Goal: Navigation & Orientation: Find specific page/section

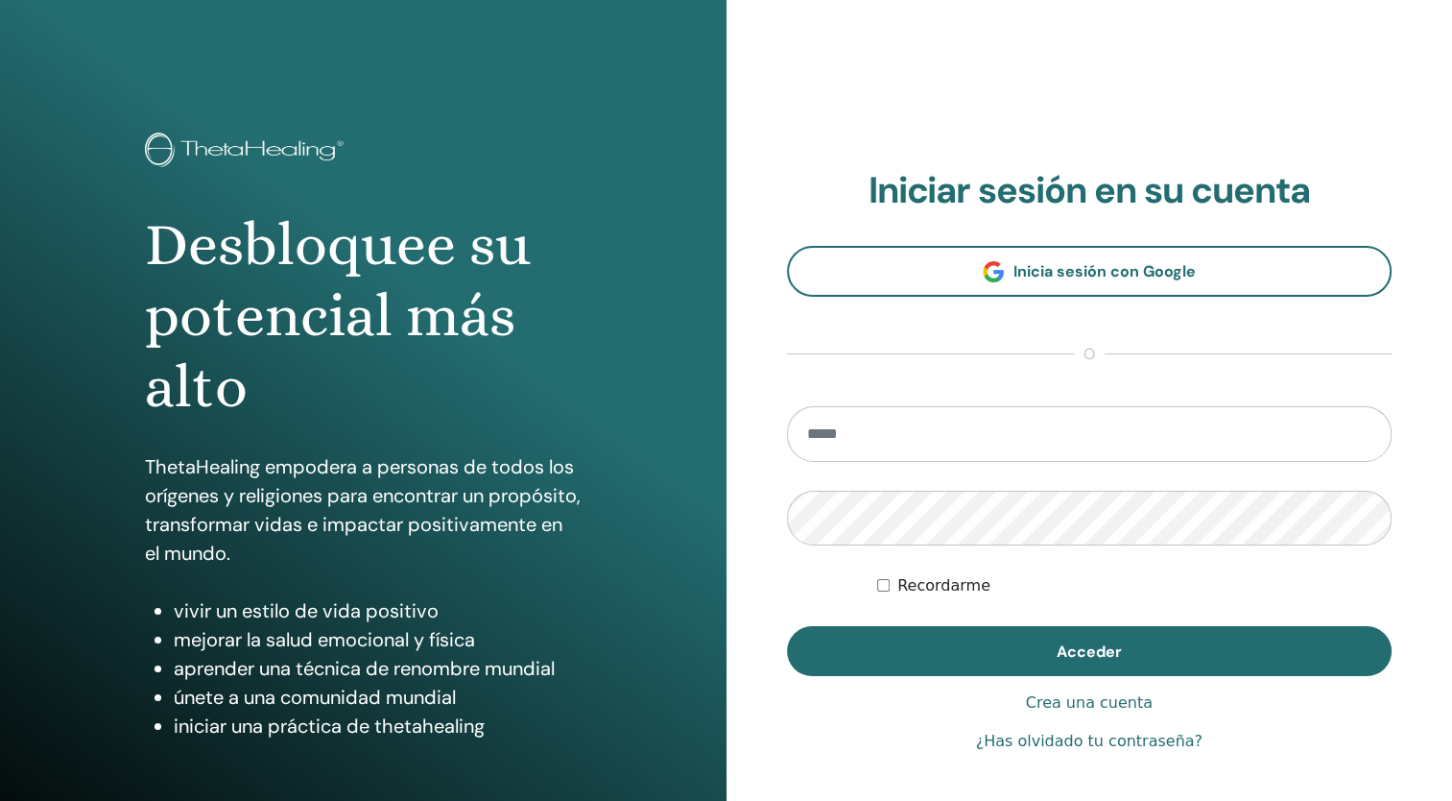
type input "**********"
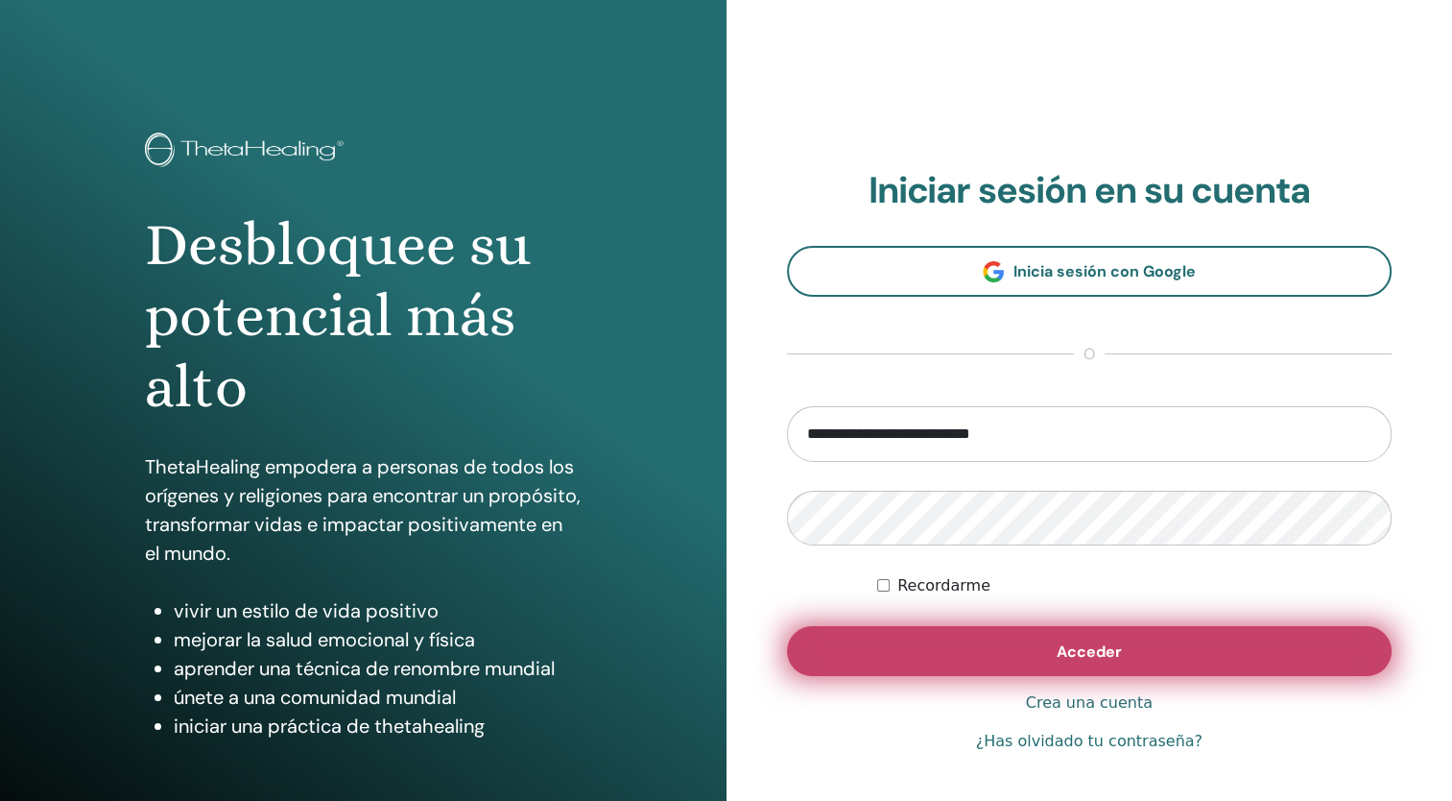
click at [1140, 669] on button "Acceder" at bounding box center [1090, 651] width 606 height 50
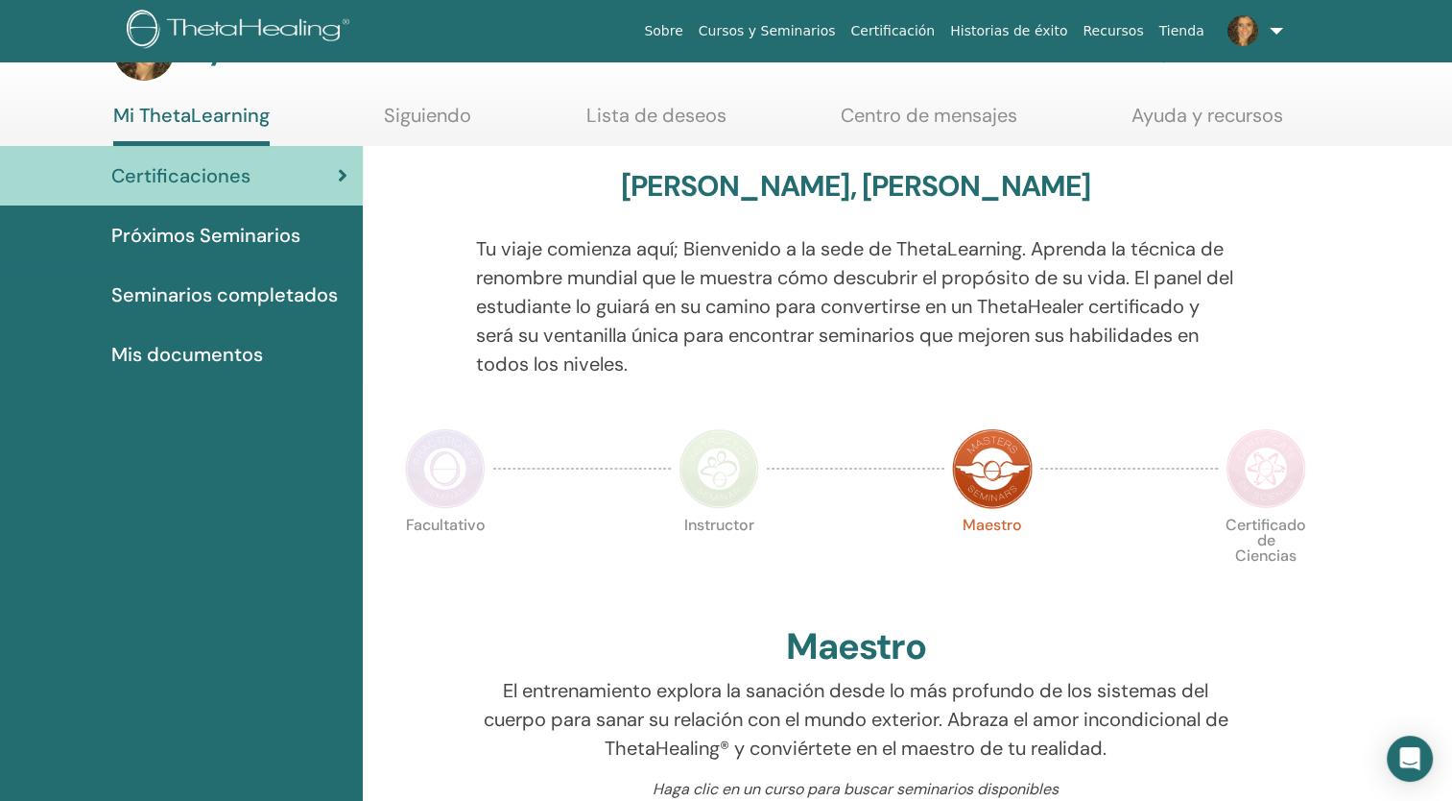
scroll to position [60, 0]
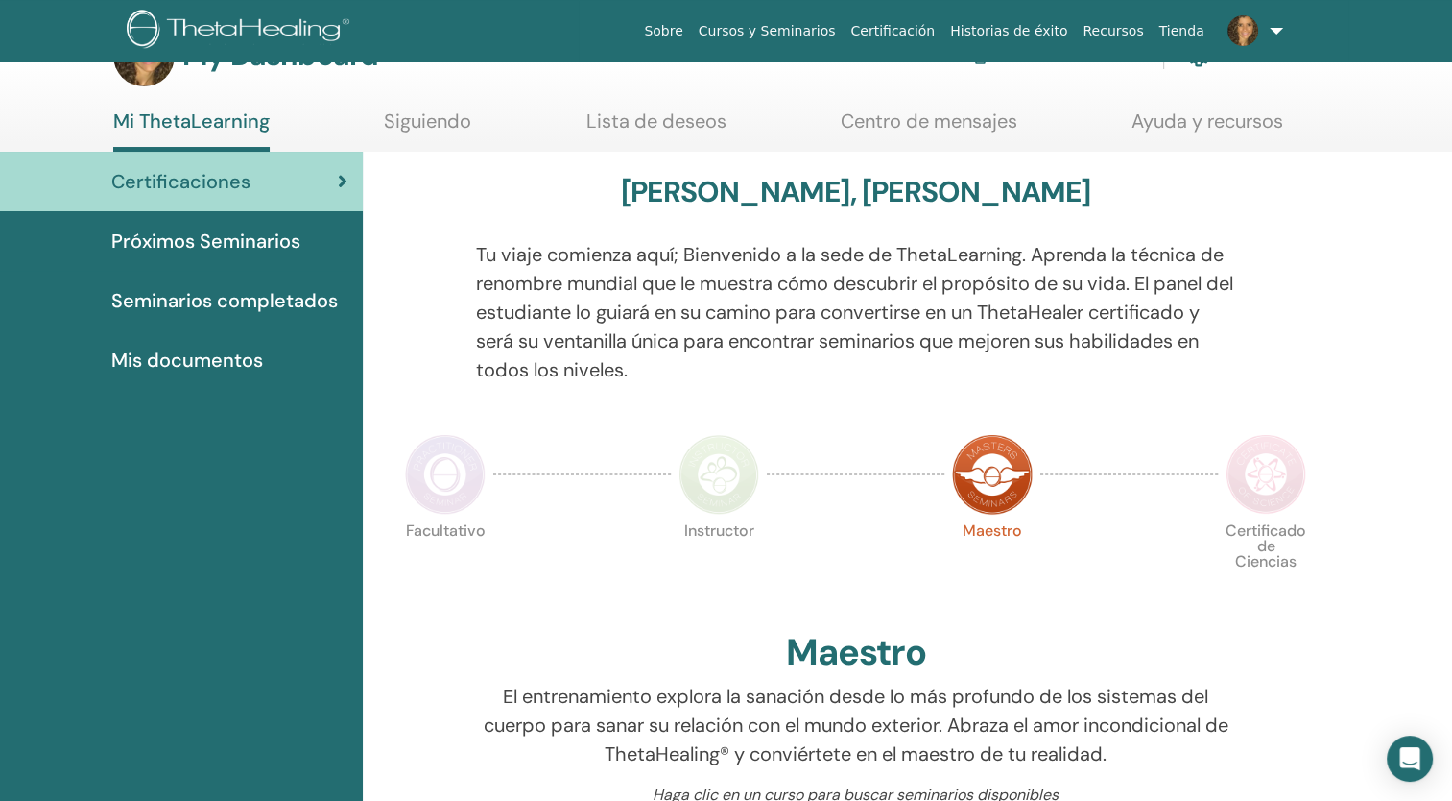
click at [230, 235] on span "Próximos Seminarios" at bounding box center [205, 241] width 189 height 29
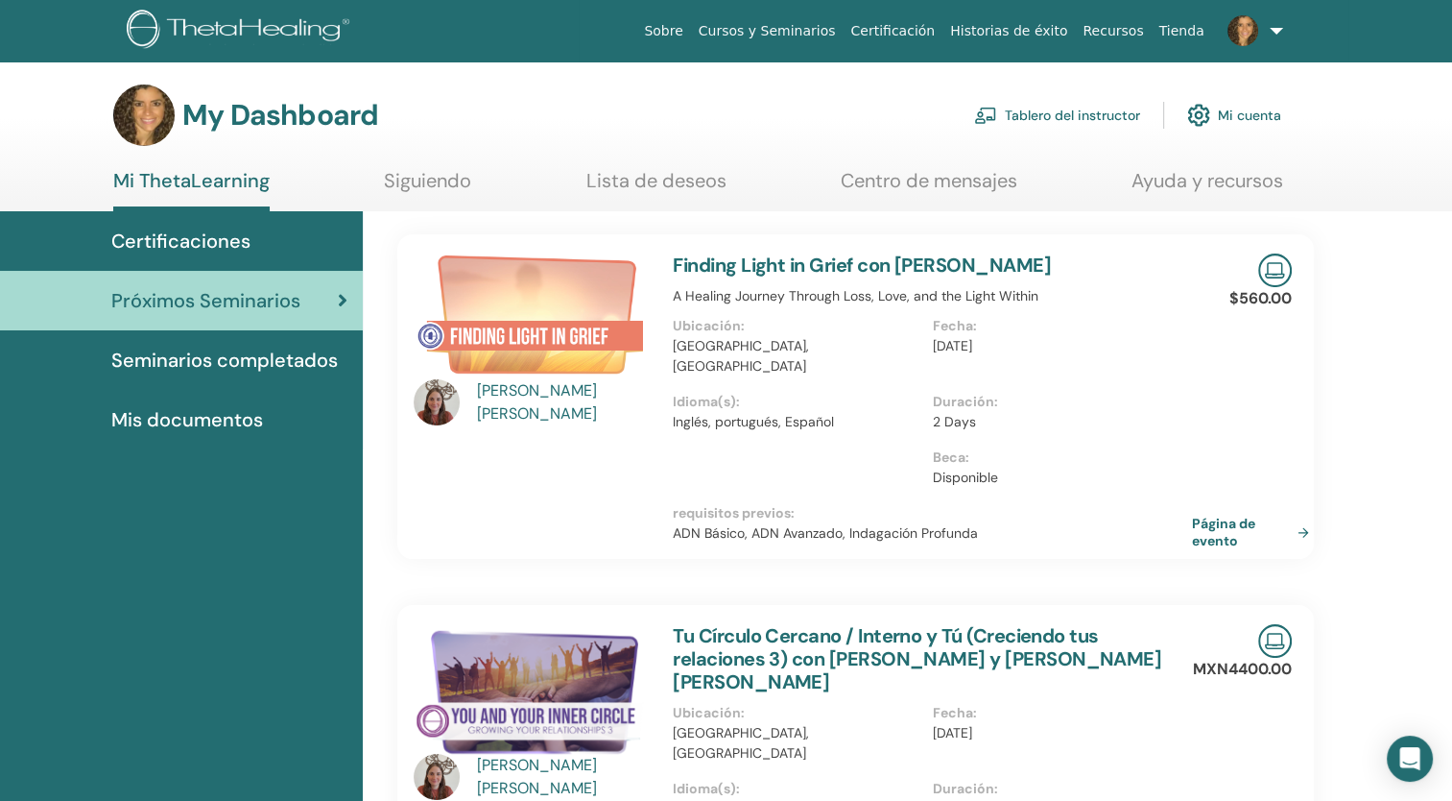
click at [255, 234] on div "Certificaciones" at bounding box center [181, 241] width 332 height 29
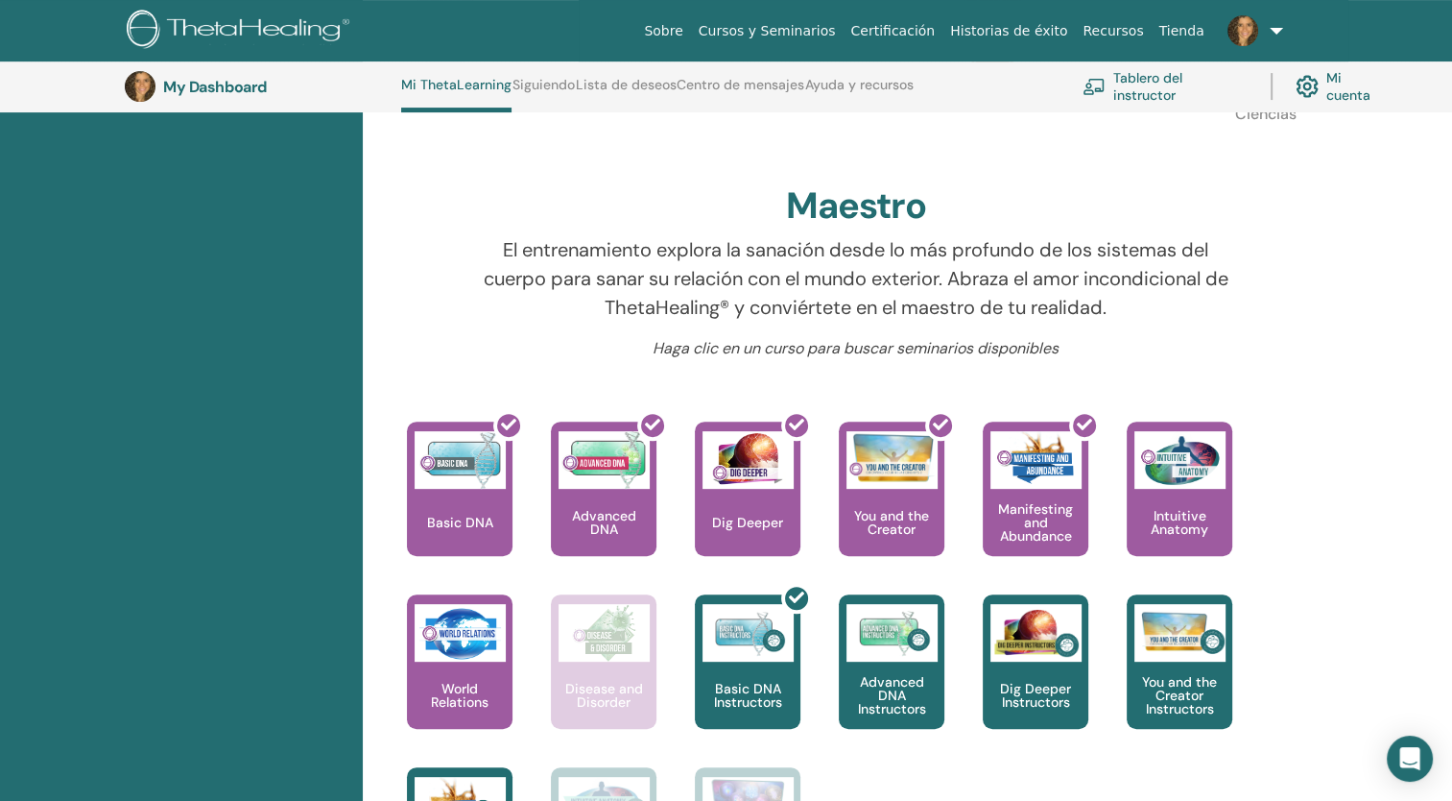
scroll to position [582, 0]
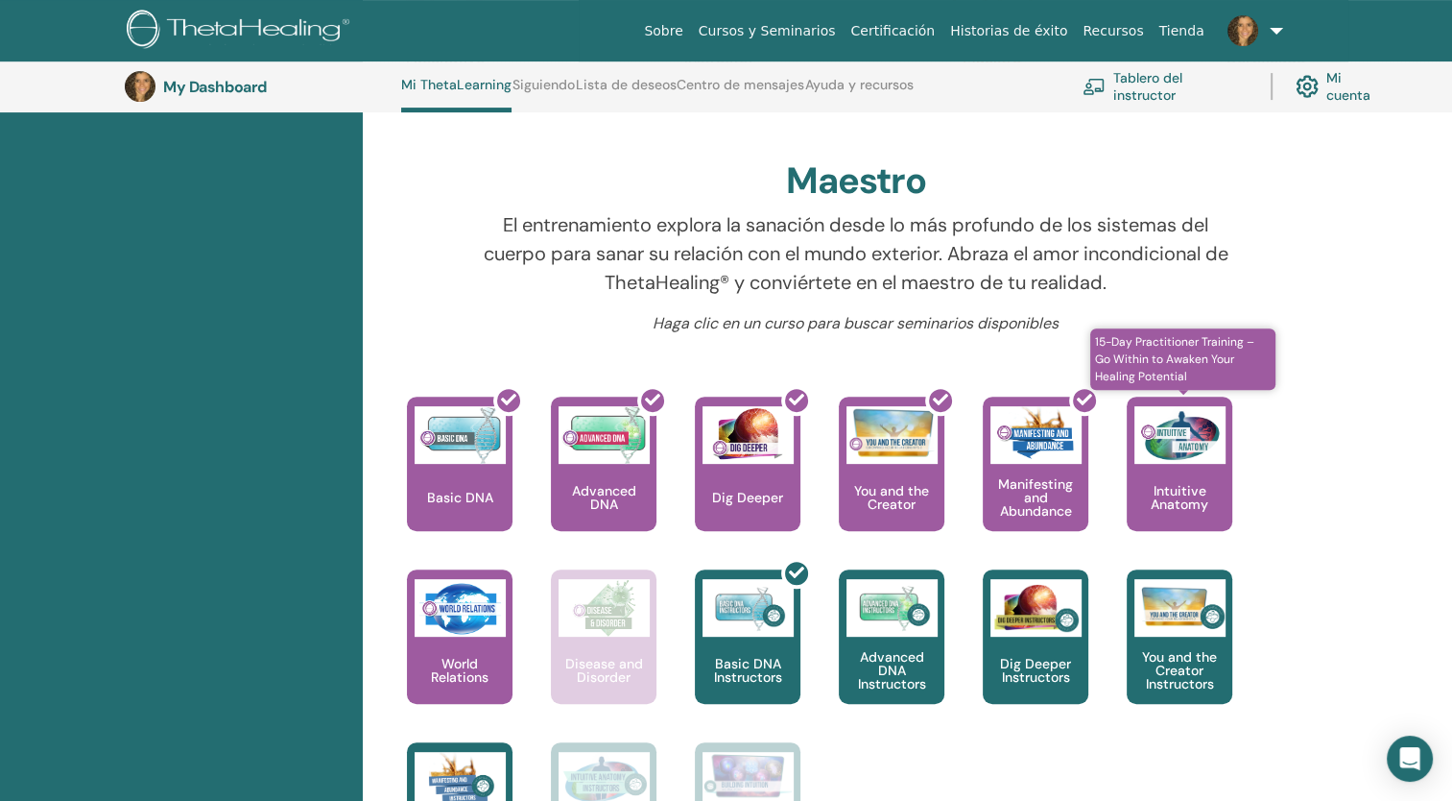
click at [1166, 484] on p "Intuitive Anatomy" at bounding box center [1180, 497] width 106 height 27
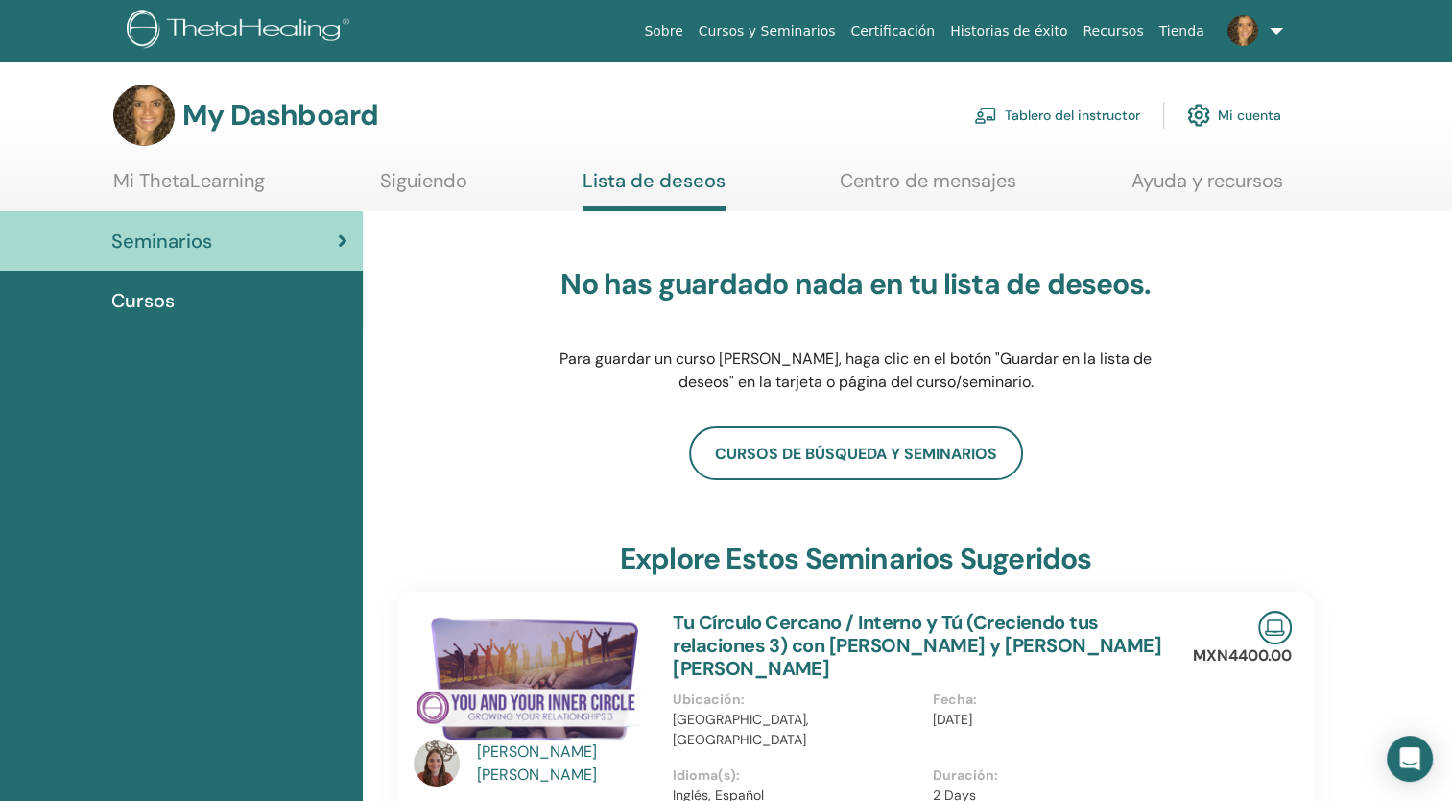
click at [1060, 117] on link "Tablero del instructor" at bounding box center [1057, 115] width 166 height 42
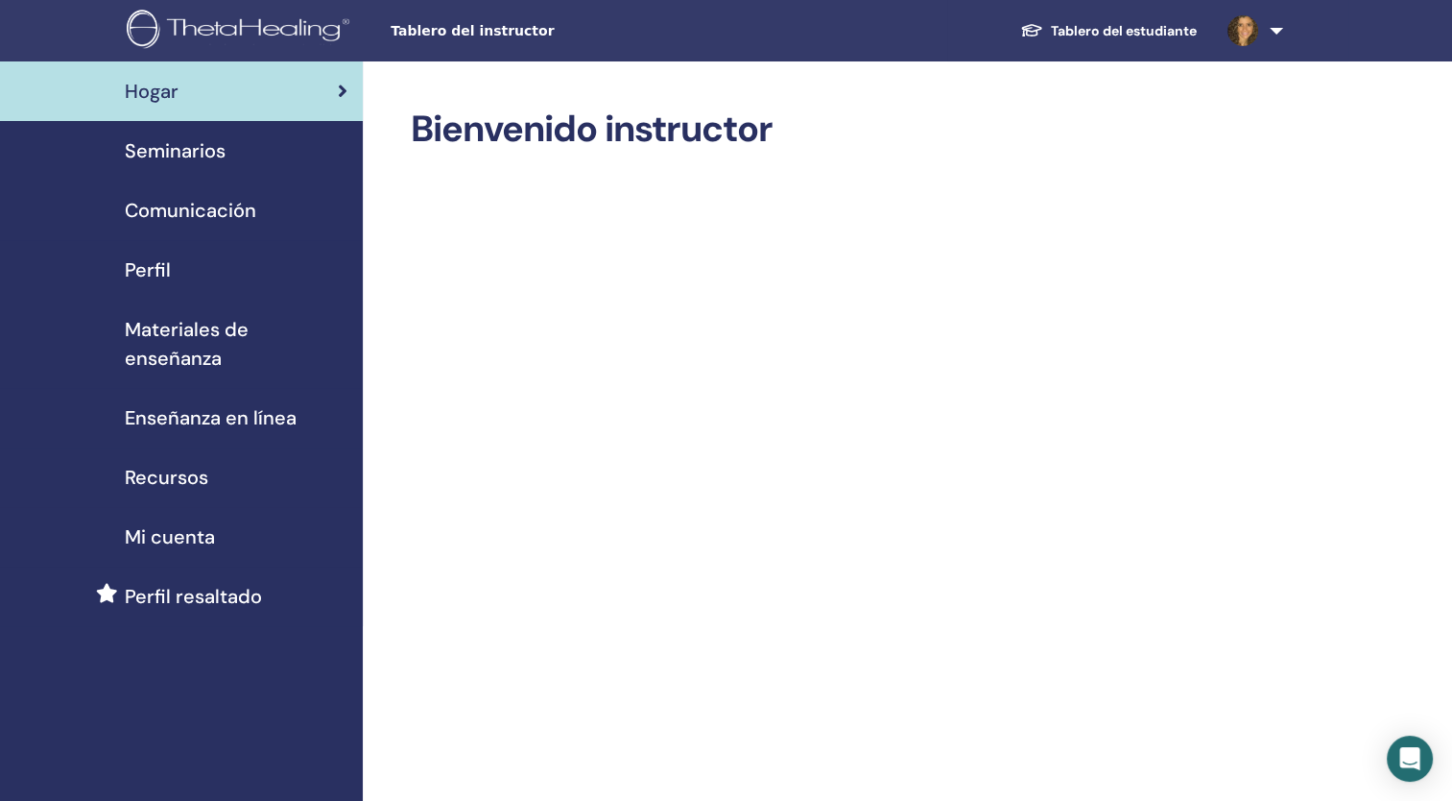
click at [205, 144] on span "Seminarios" at bounding box center [175, 150] width 101 height 29
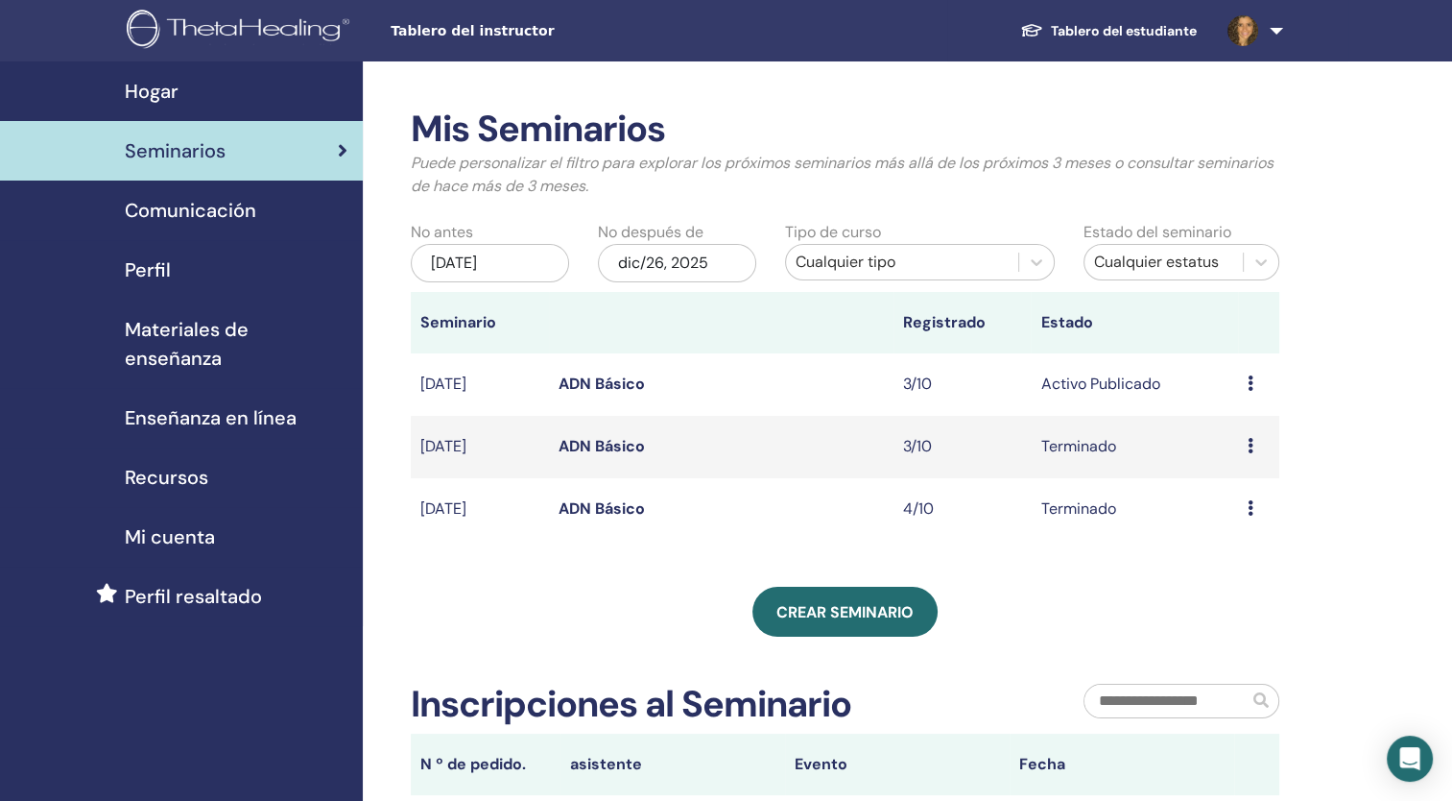
click at [599, 381] on link "ADN Básico" at bounding box center [602, 383] width 86 height 20
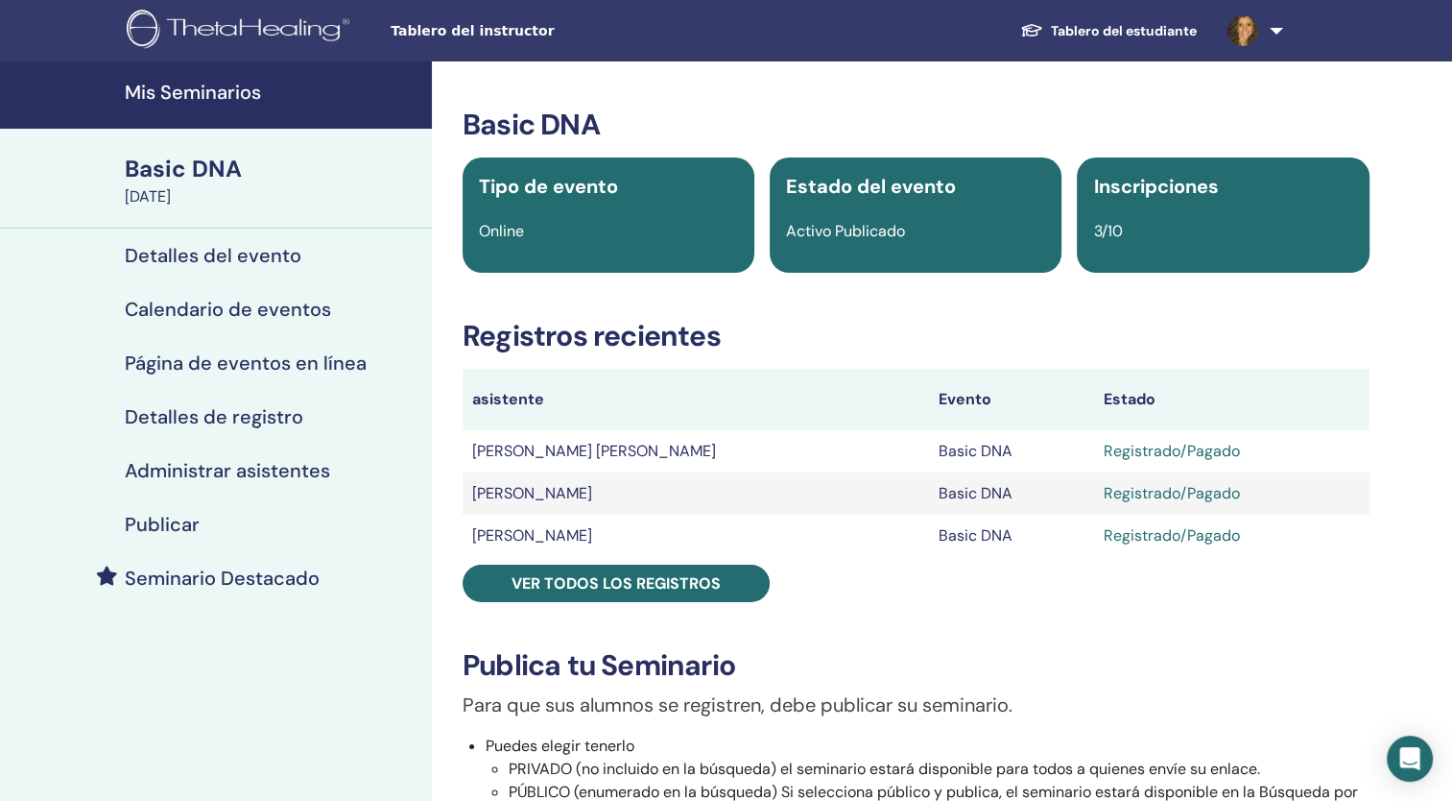
click at [163, 468] on h4 "Administrar asistentes" at bounding box center [227, 470] width 205 height 23
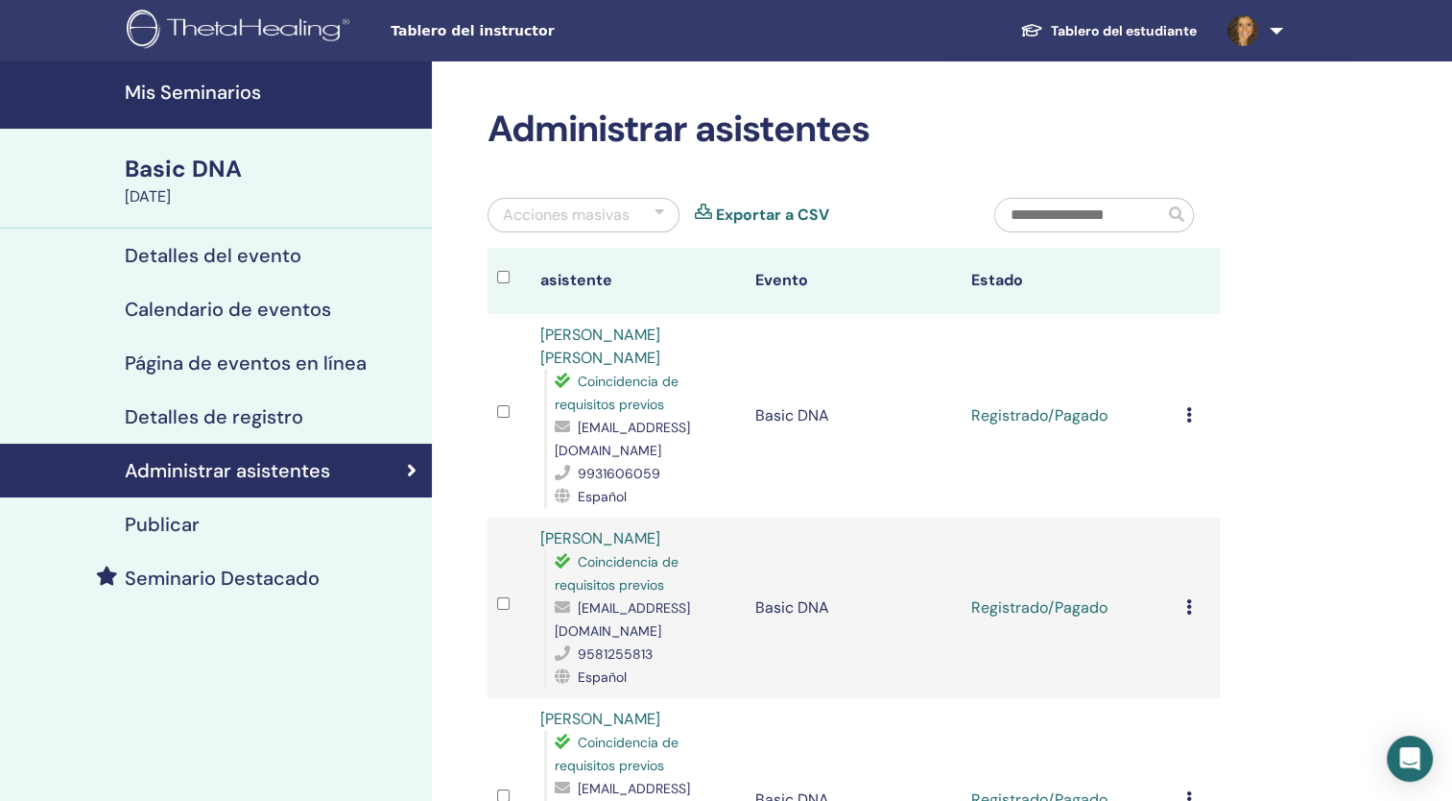
click at [1165, 27] on link "Tablero del estudiante" at bounding box center [1108, 31] width 207 height 36
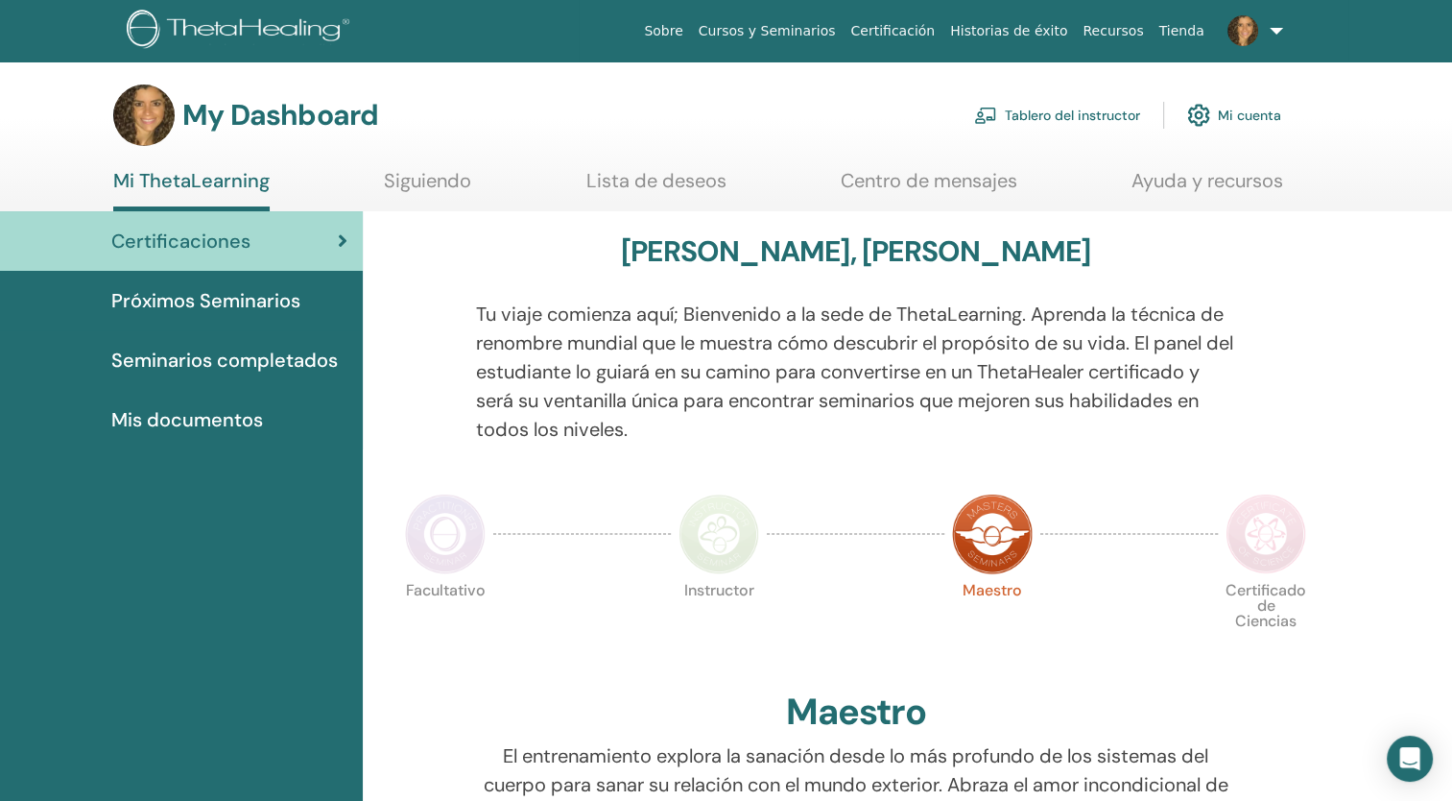
click at [216, 361] on span "Seminarios completados" at bounding box center [224, 360] width 227 height 29
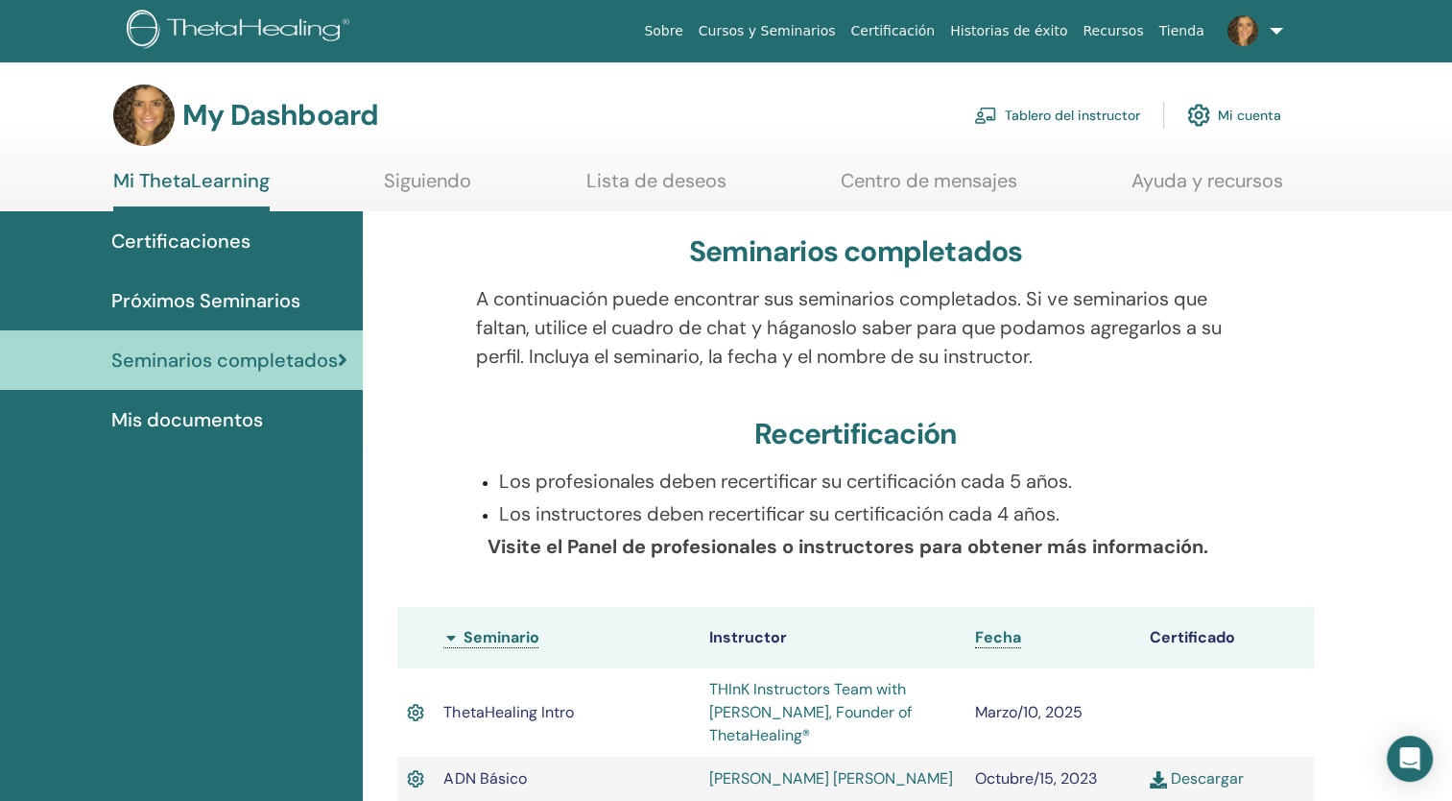
click at [1259, 115] on link "Mi cuenta" at bounding box center [1234, 115] width 94 height 42
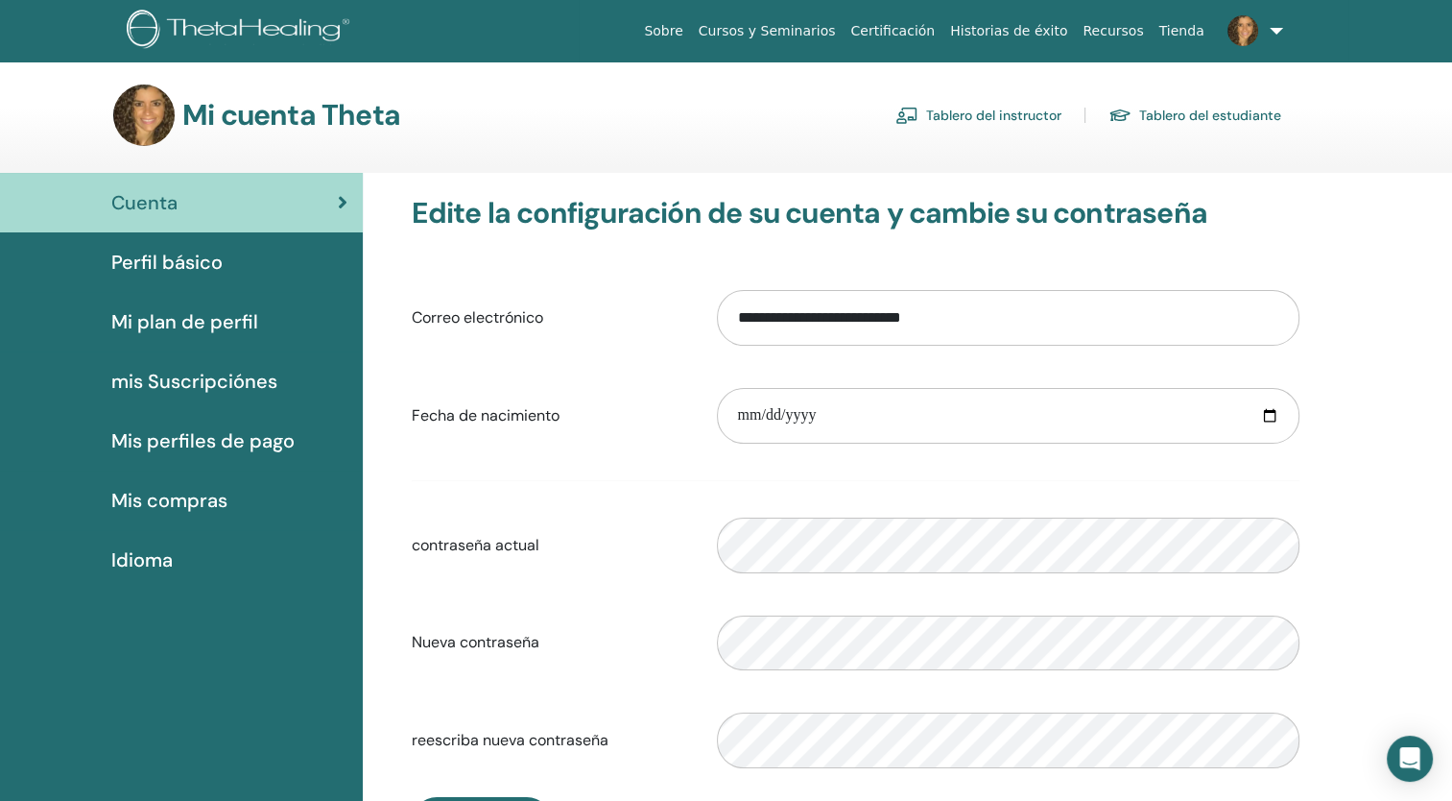
click at [1142, 25] on link "Recursos" at bounding box center [1113, 31] width 76 height 36
